Goal: Check status: Check status

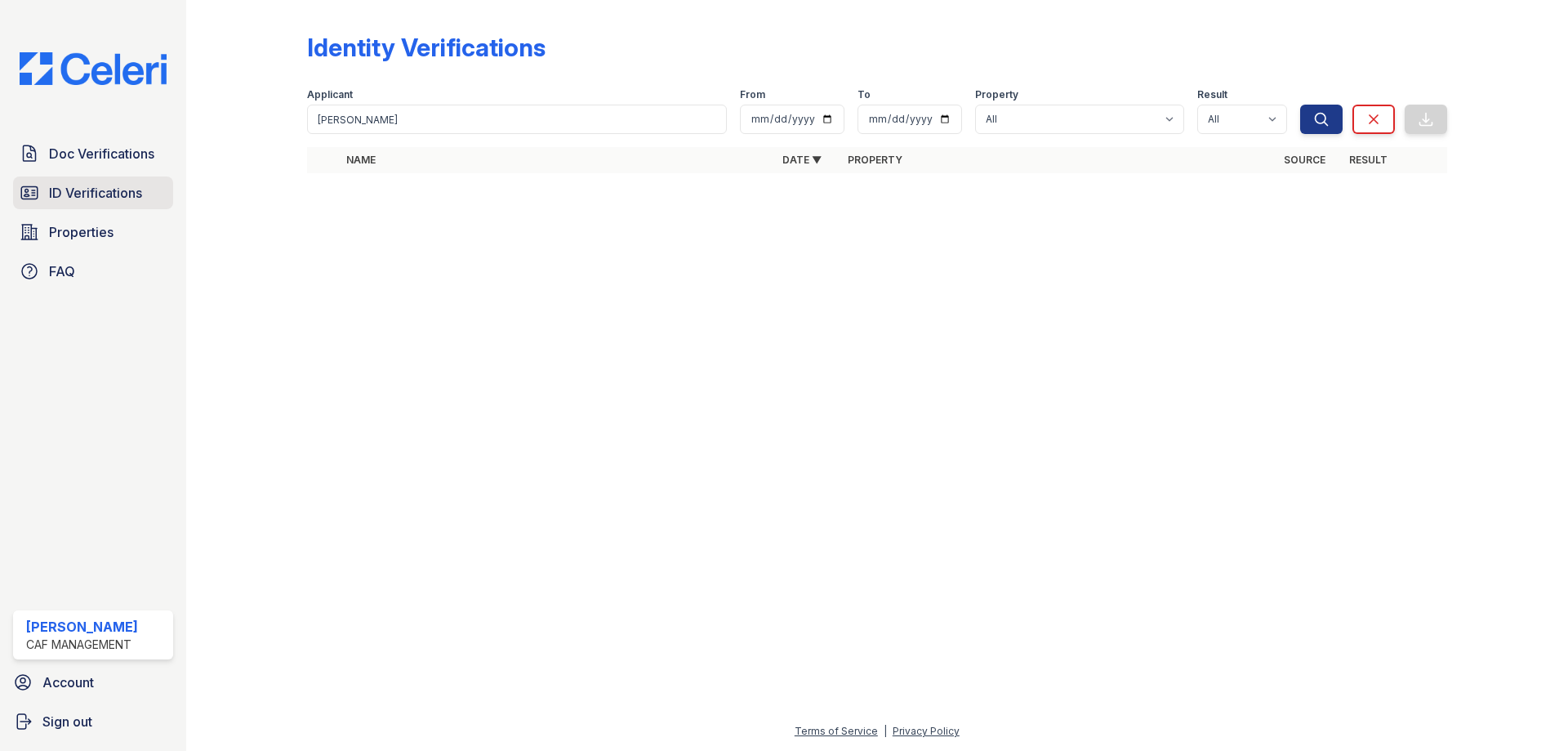
click at [104, 199] on span "ID Verifications" at bounding box center [95, 192] width 93 height 19
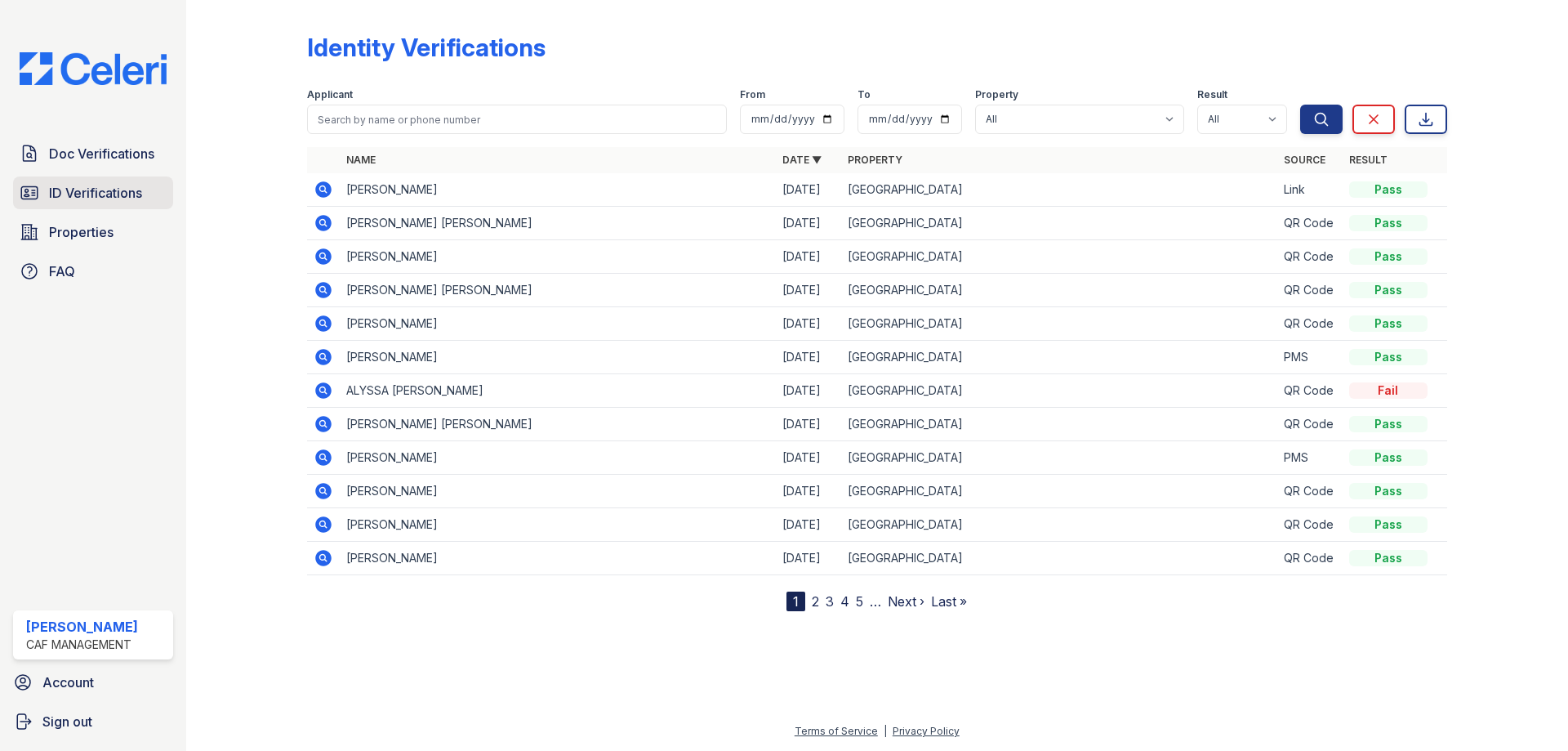
click at [88, 190] on span "ID Verifications" at bounding box center [95, 192] width 93 height 19
click at [99, 191] on span "ID Verifications" at bounding box center [95, 192] width 93 height 19
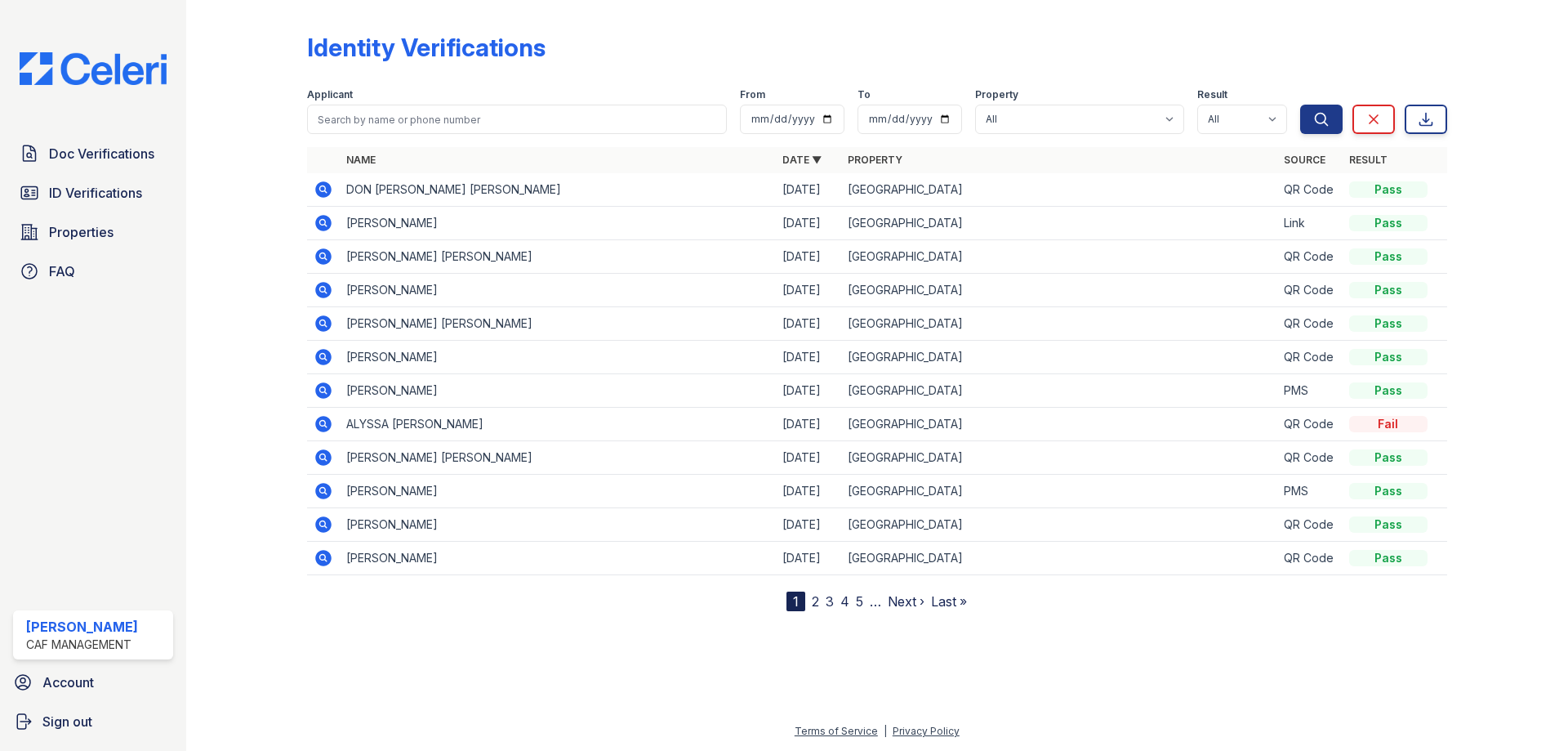
click at [391, 189] on td "DON [PERSON_NAME] [PERSON_NAME]" at bounding box center [558, 190] width 436 height 34
click at [323, 188] on icon at bounding box center [322, 188] width 4 height 4
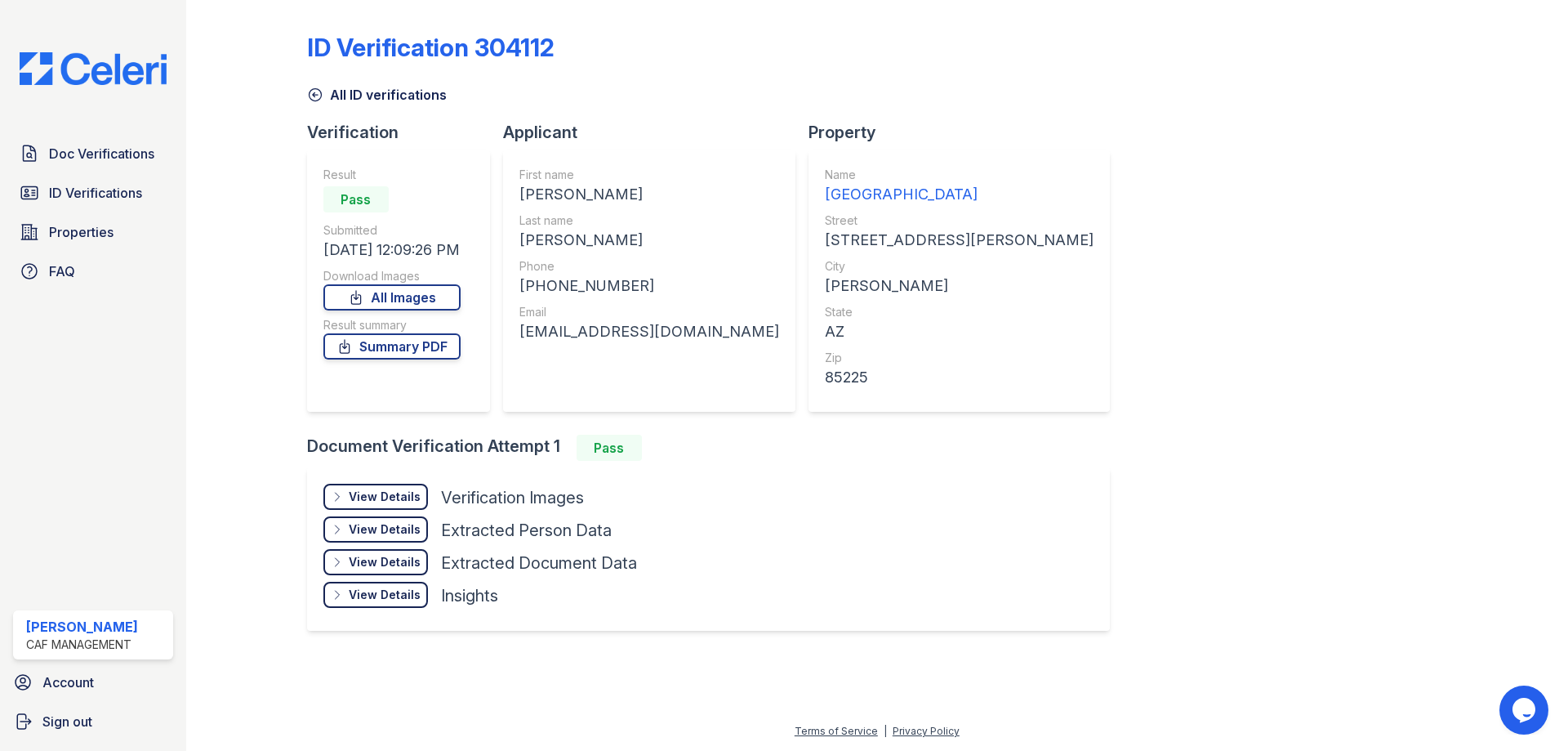
click at [568, 238] on div "[PERSON_NAME]" at bounding box center [649, 240] width 260 height 23
copy div "[PERSON_NAME]"
click at [384, 510] on div "View Details Details Hide Details Details Verification Images" at bounding box center [480, 500] width 314 height 33
click at [399, 493] on div "View Details" at bounding box center [384, 496] width 72 height 16
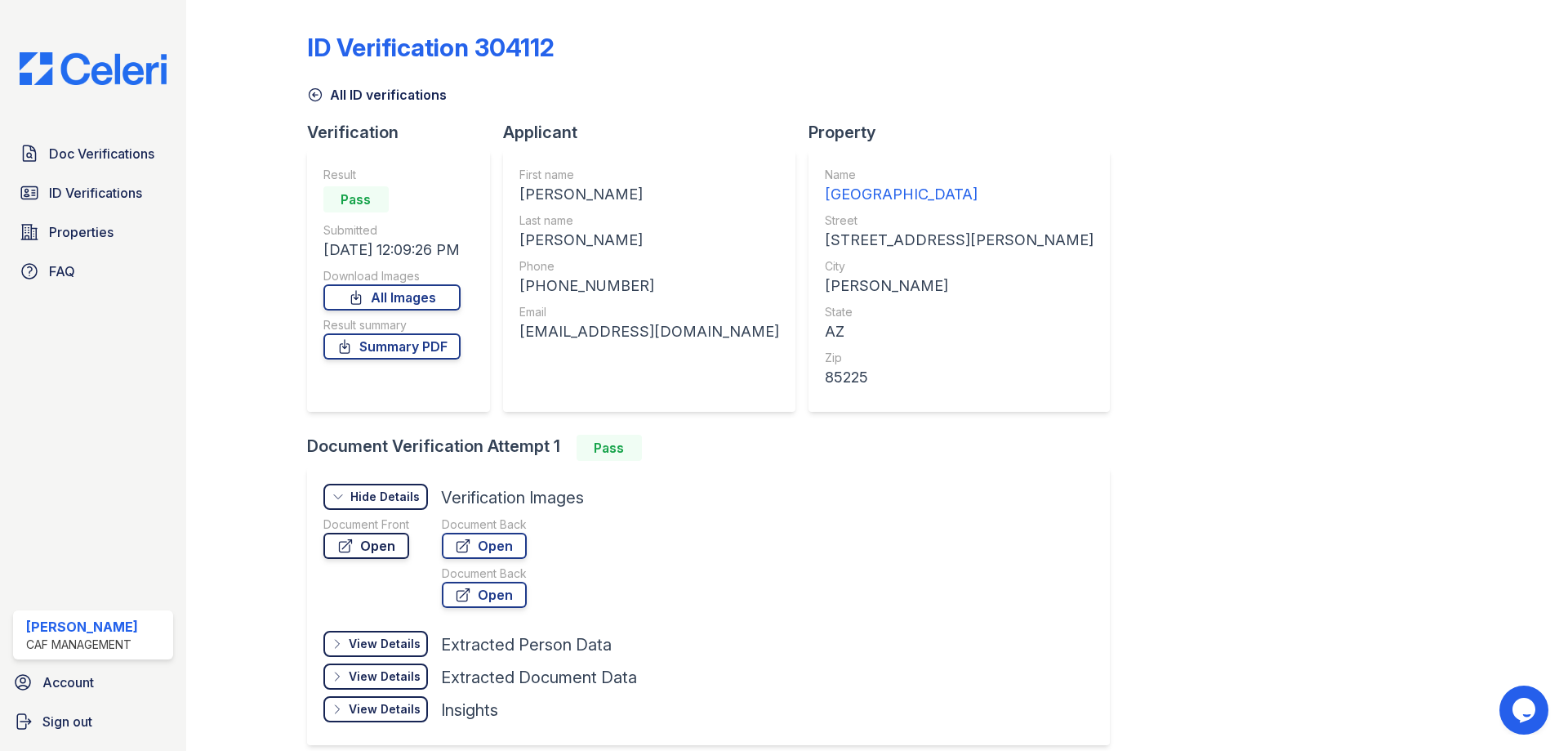
click at [385, 551] on link "Open" at bounding box center [366, 546] width 86 height 26
click at [84, 188] on span "ID Verifications" at bounding box center [95, 192] width 93 height 19
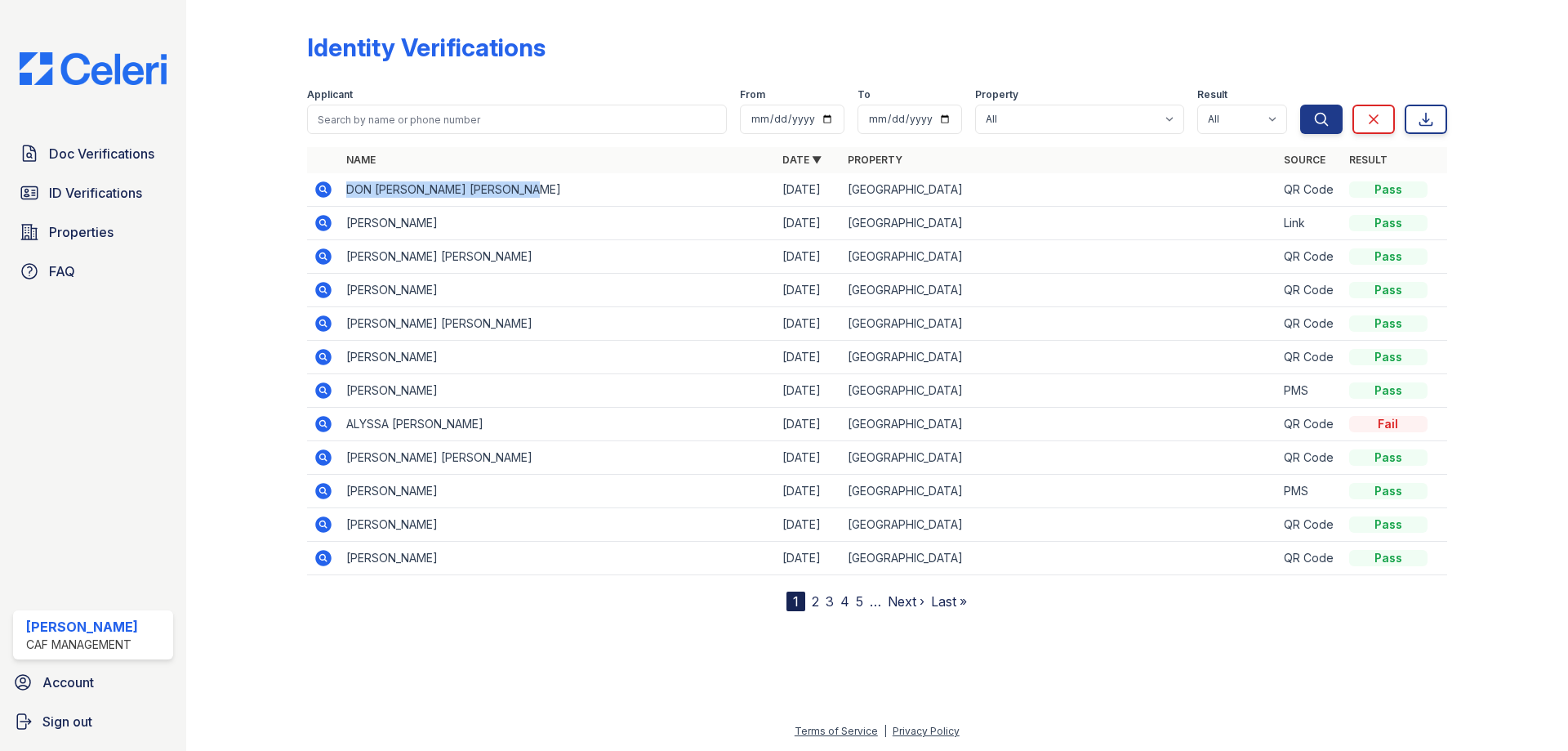
drag, startPoint x: 347, startPoint y: 188, endPoint x: 547, endPoint y: 190, distance: 200.0
click at [547, 190] on td "DON [PERSON_NAME] [PERSON_NAME]" at bounding box center [558, 190] width 436 height 34
copy td "DON [PERSON_NAME] [PERSON_NAME]"
